Goal: Entertainment & Leisure: Consume media (video, audio)

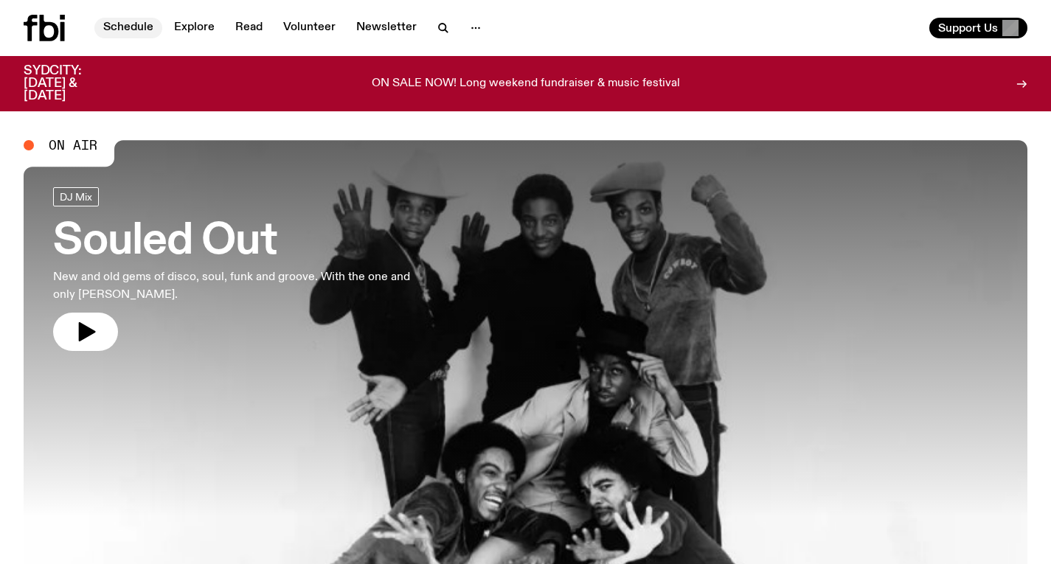
click at [145, 27] on link "Schedule" at bounding box center [128, 28] width 68 height 21
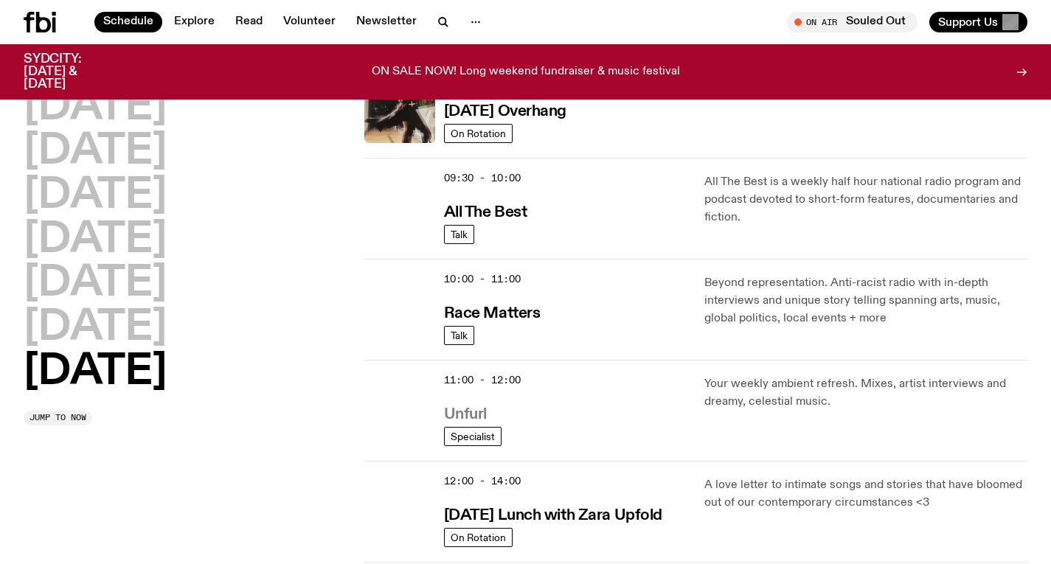
scroll to position [280, 0]
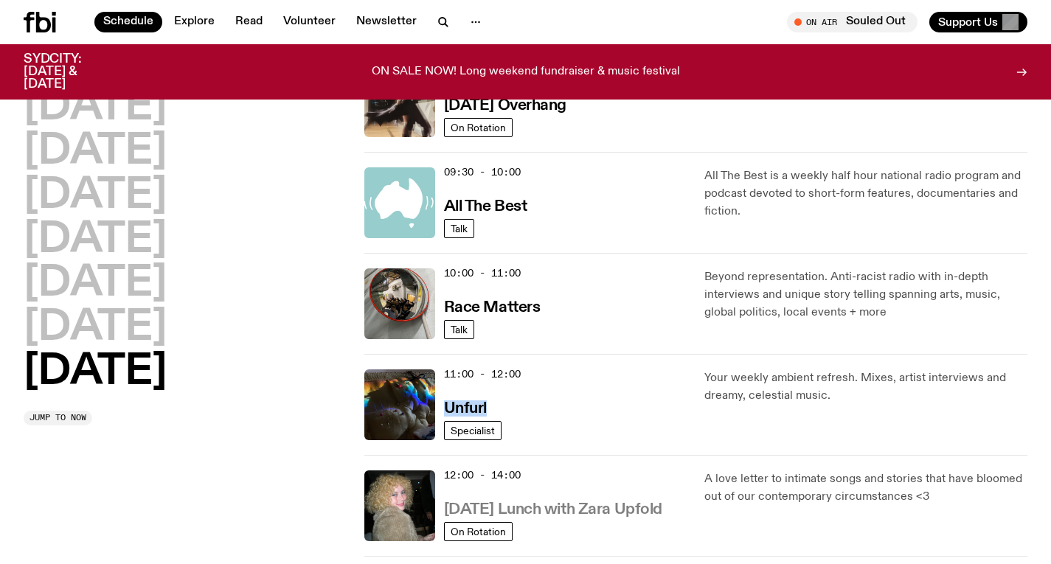
click at [569, 508] on h3 "[DATE] Lunch with Zara Upfold" at bounding box center [553, 509] width 218 height 15
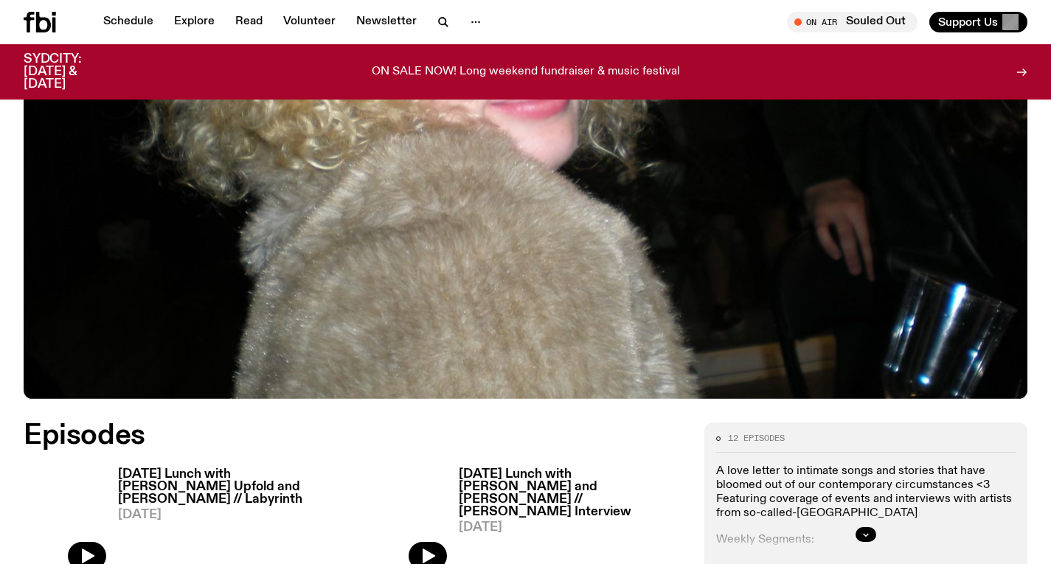
scroll to position [569, 0]
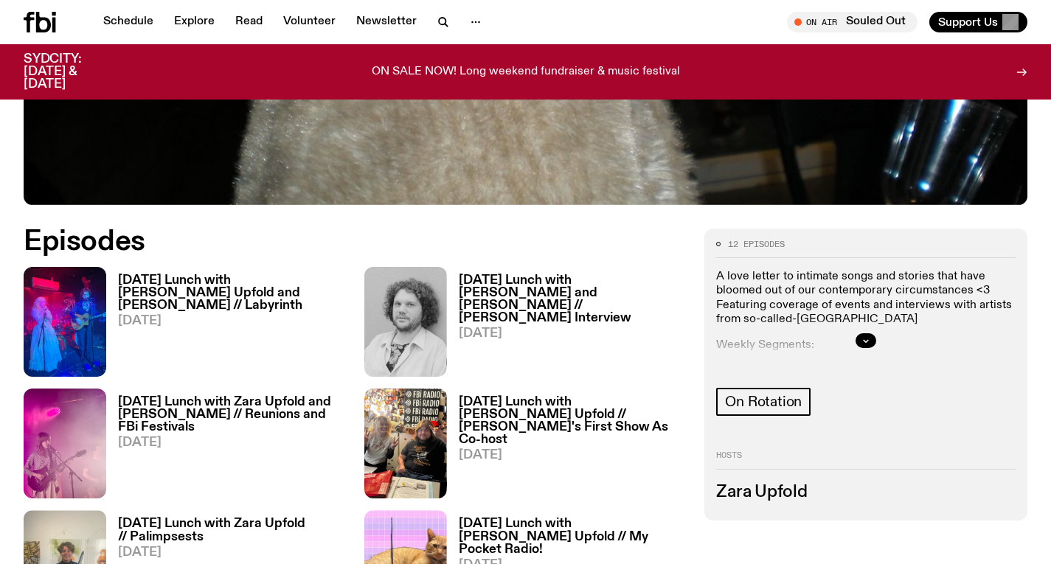
click at [266, 293] on h3 "[DATE] Lunch with [PERSON_NAME] Upfold and [PERSON_NAME] // Labyrinth" at bounding box center [232, 293] width 229 height 38
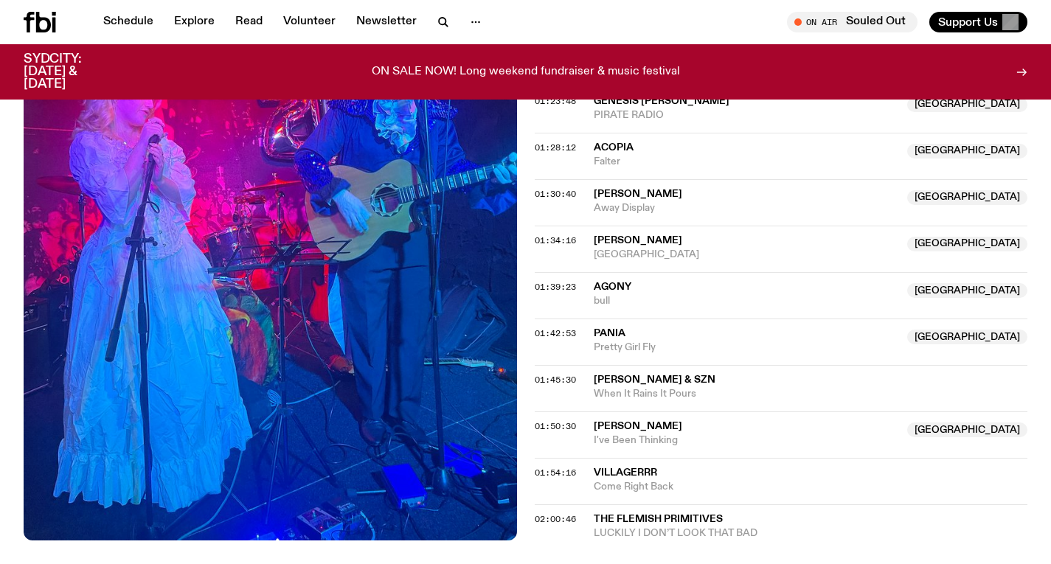
scroll to position [1499, 0]
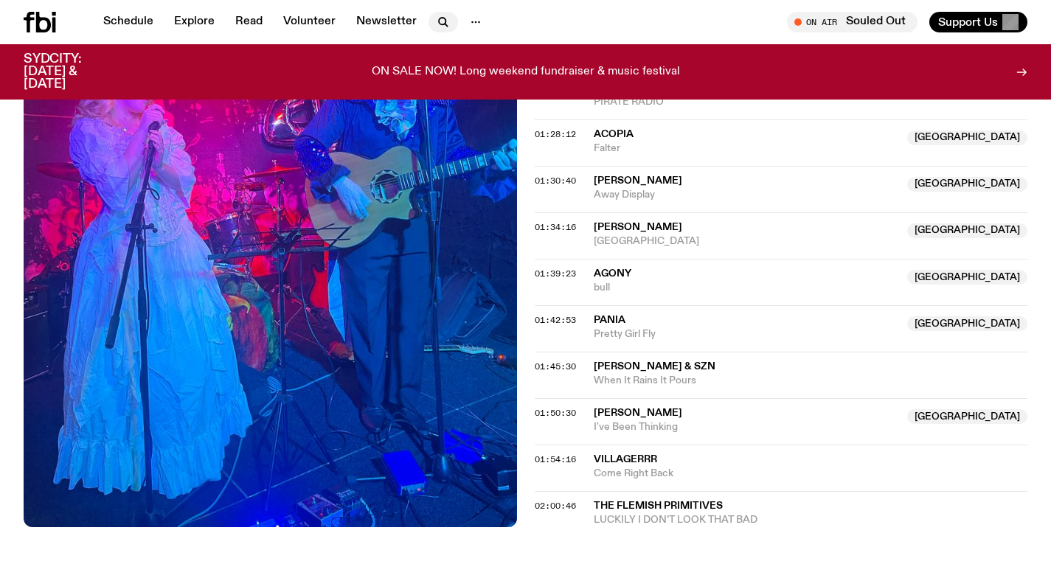
click at [438, 16] on icon "button" at bounding box center [443, 22] width 18 height 18
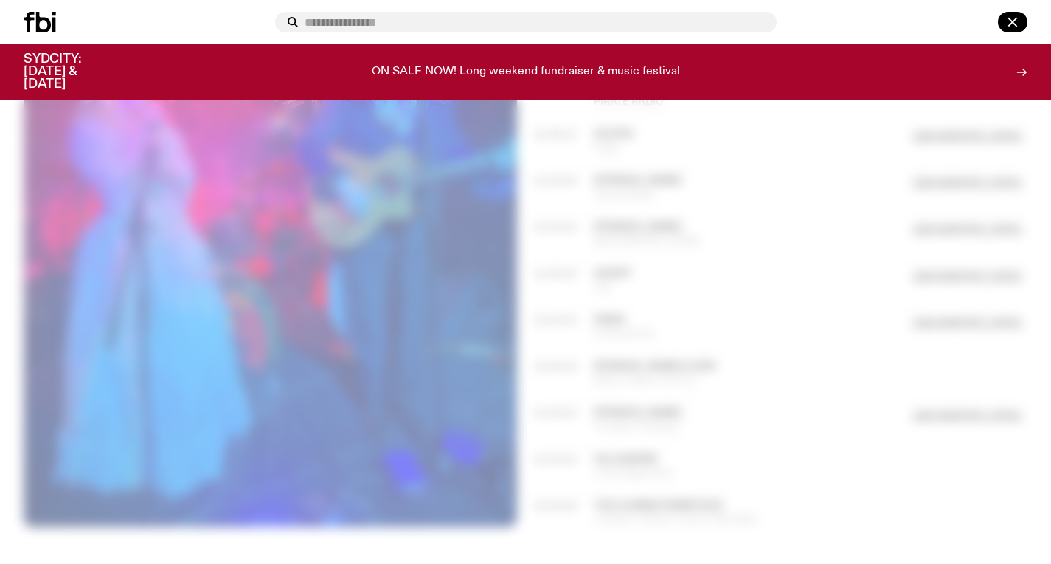
type input "*"
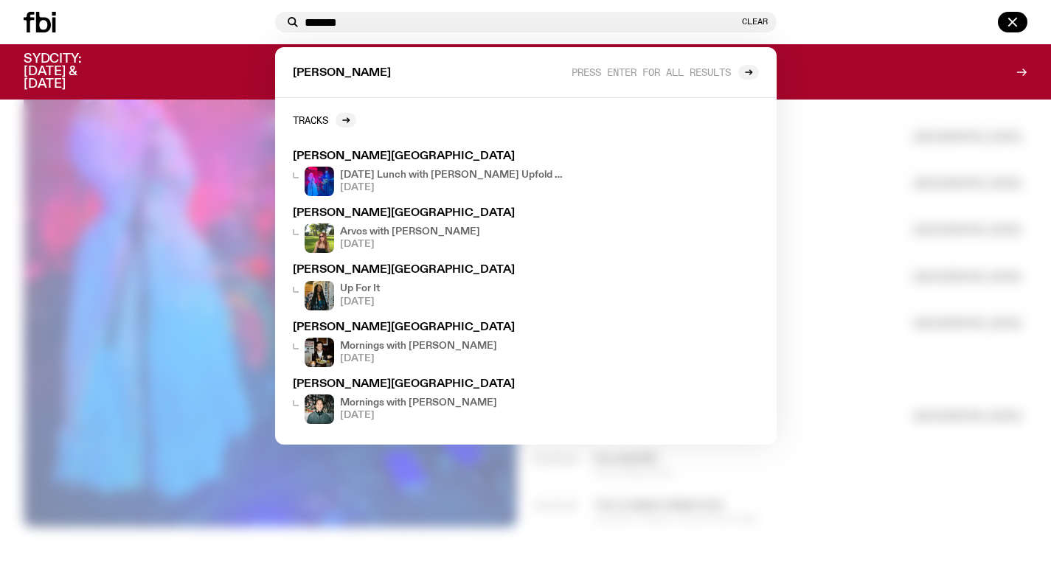
click at [433, 24] on input "*******" at bounding box center [522, 22] width 434 height 13
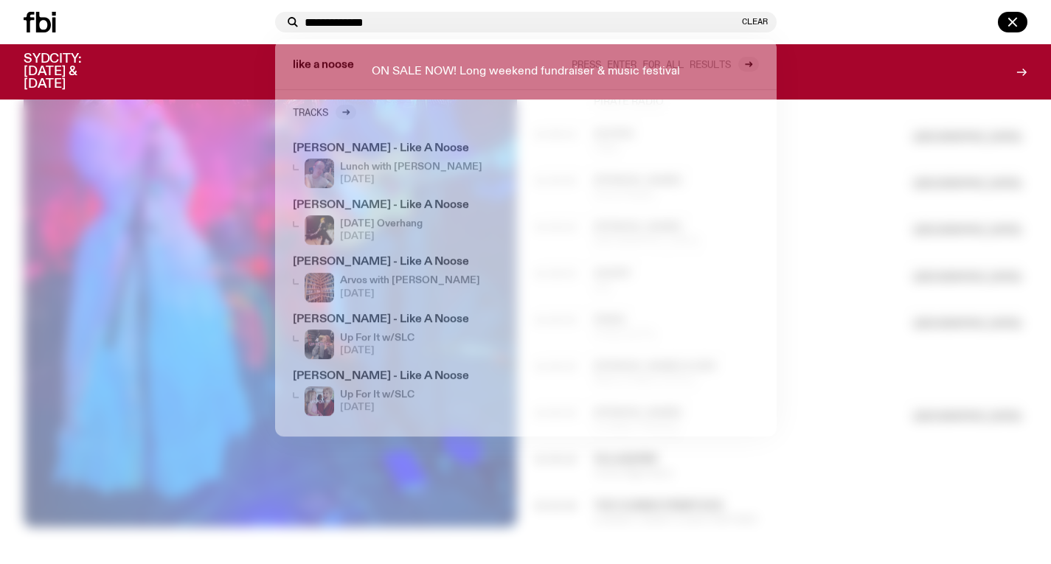
click at [448, 25] on input "**********" at bounding box center [522, 22] width 434 height 13
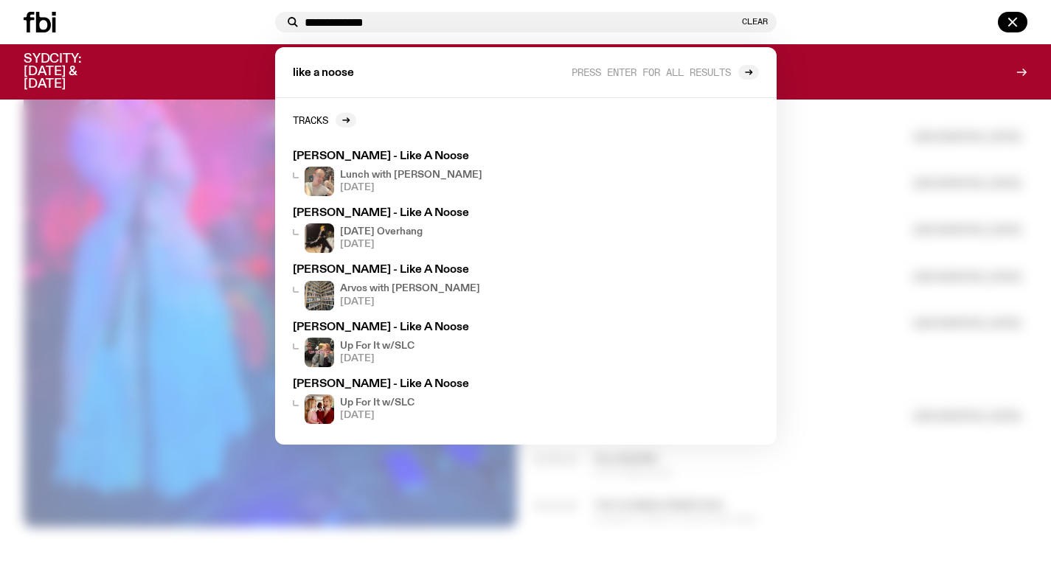
click at [448, 25] on input "**********" at bounding box center [522, 22] width 434 height 13
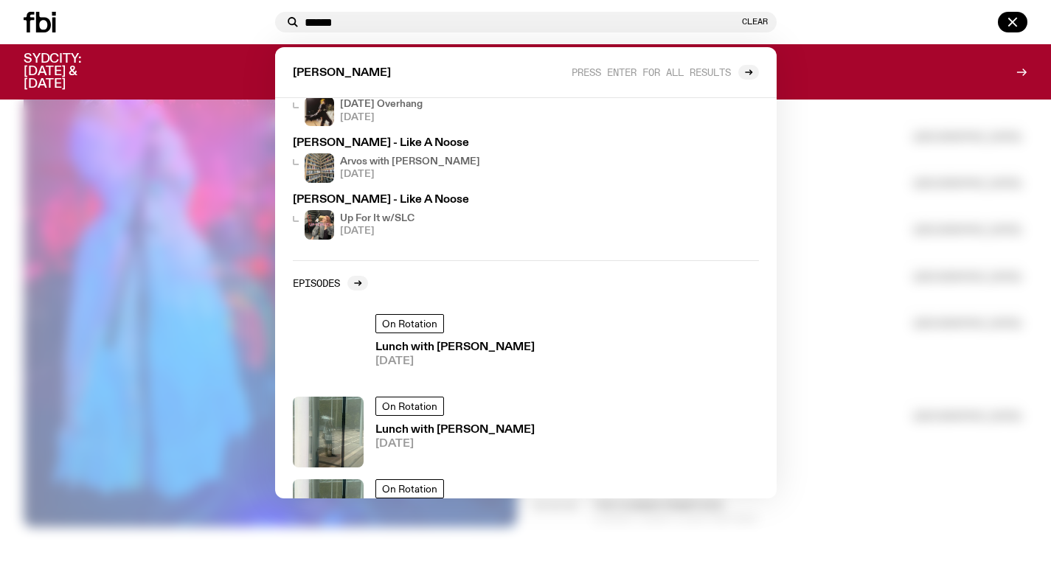
scroll to position [184, 0]
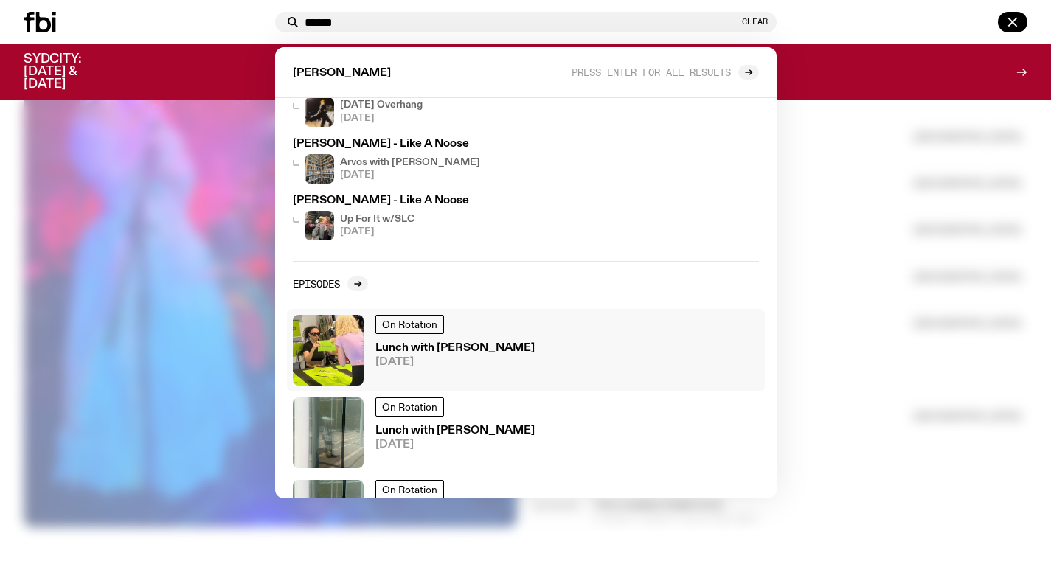
type input "******"
click at [461, 345] on h3 "Lunch with [PERSON_NAME]" at bounding box center [454, 348] width 159 height 11
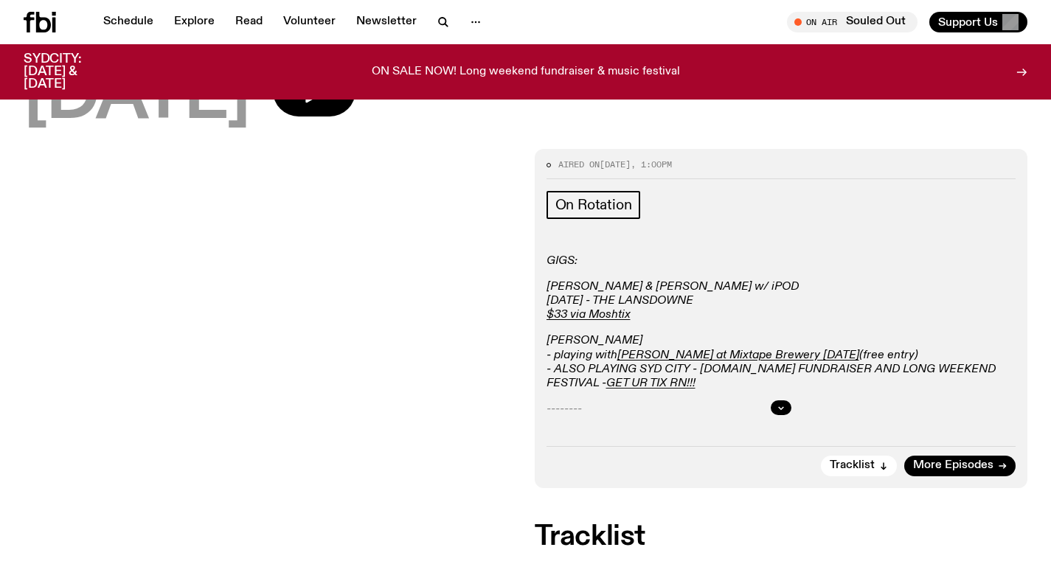
scroll to position [139, 0]
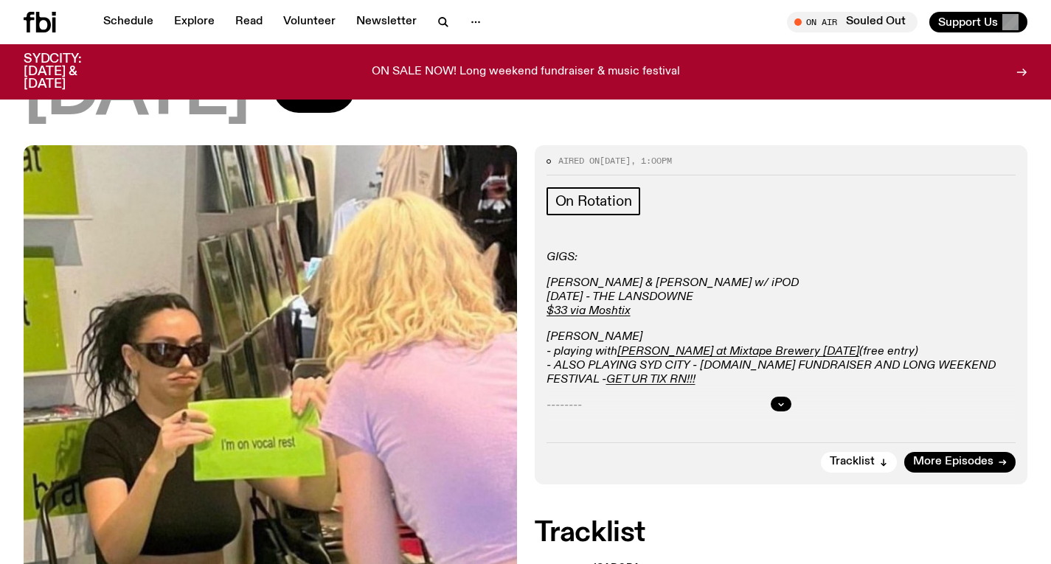
click at [784, 412] on div at bounding box center [782, 404] width 470 height 47
click at [780, 404] on icon "button" at bounding box center [781, 404] width 9 height 9
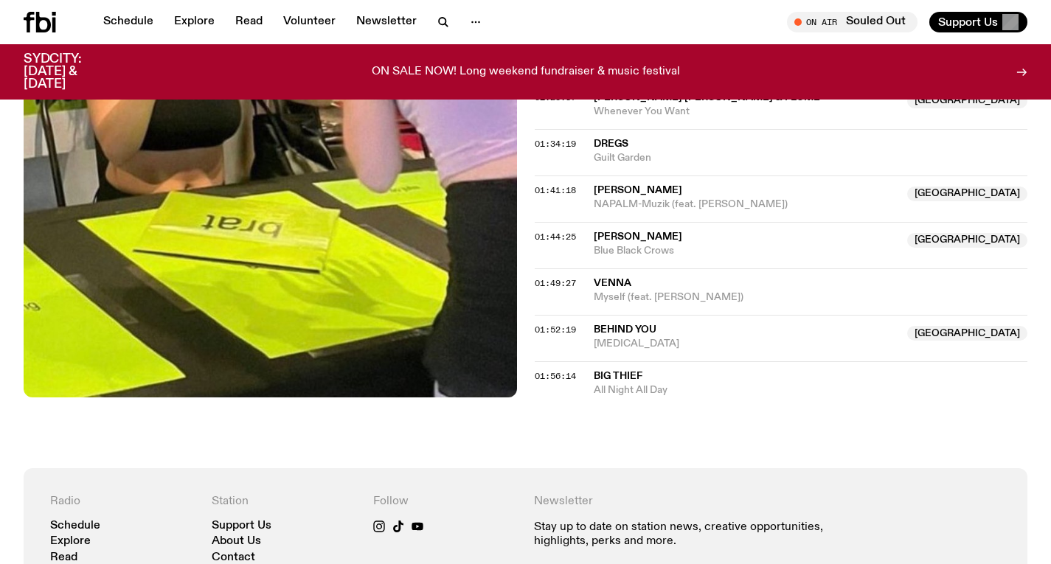
scroll to position [1655, 0]
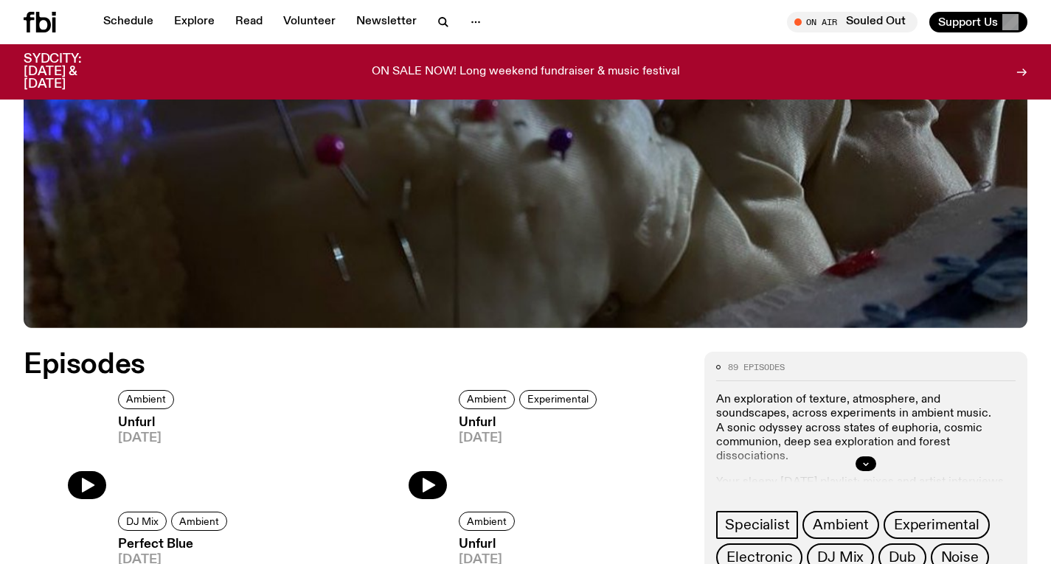
scroll to position [447, 0]
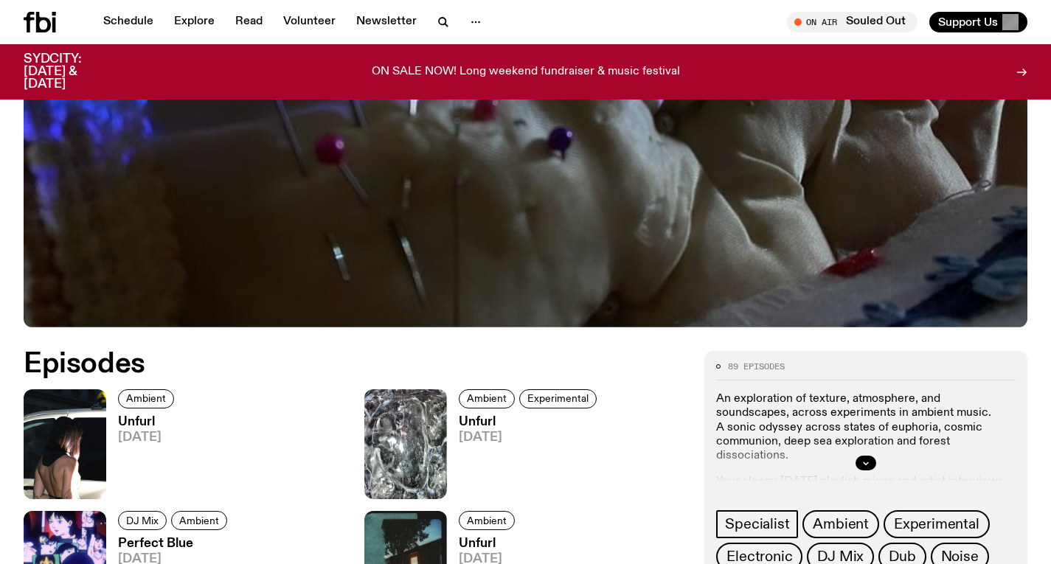
click at [154, 424] on h3 "Unfurl" at bounding box center [148, 422] width 60 height 13
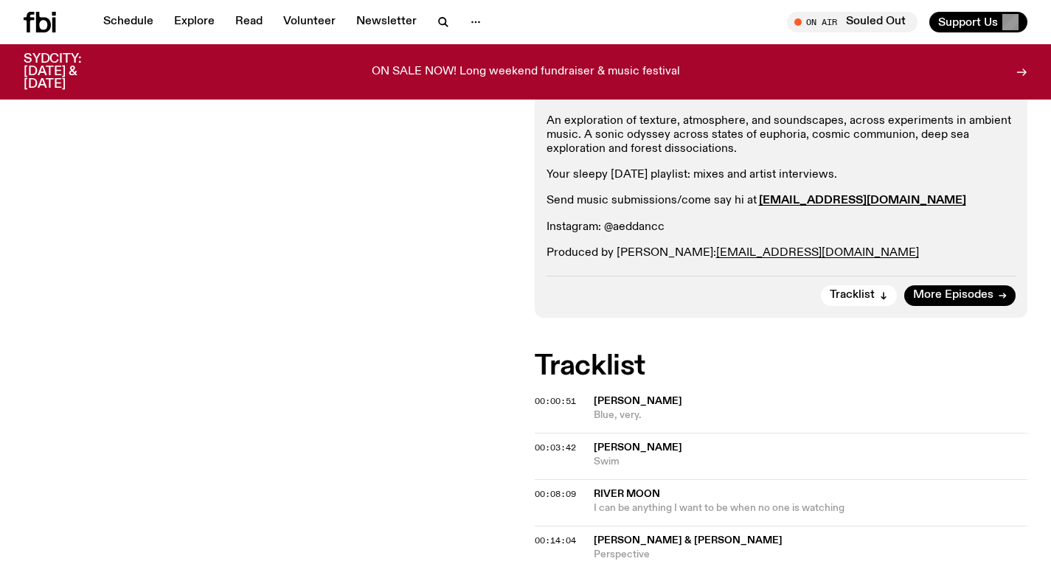
scroll to position [304, 0]
